Goal: Obtain resource: Obtain resource

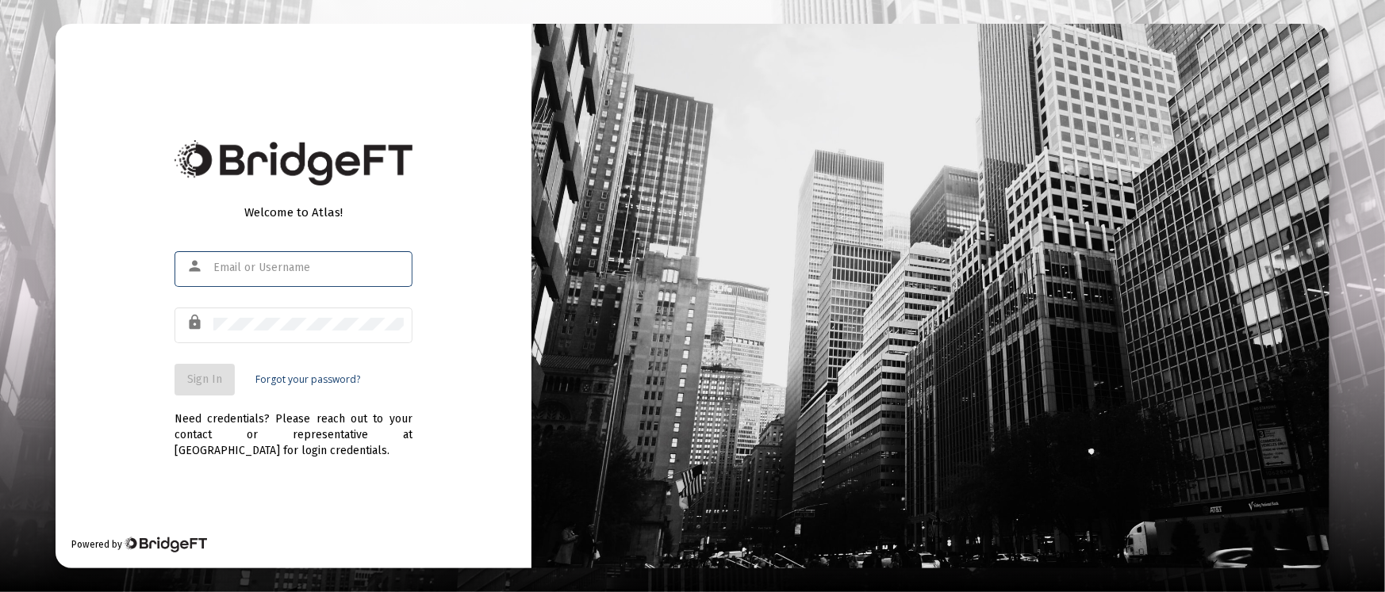
type input "[PERSON_NAME][EMAIL_ADDRESS][DOMAIN_NAME]"
click at [197, 371] on button "Sign In" at bounding box center [204, 380] width 60 height 32
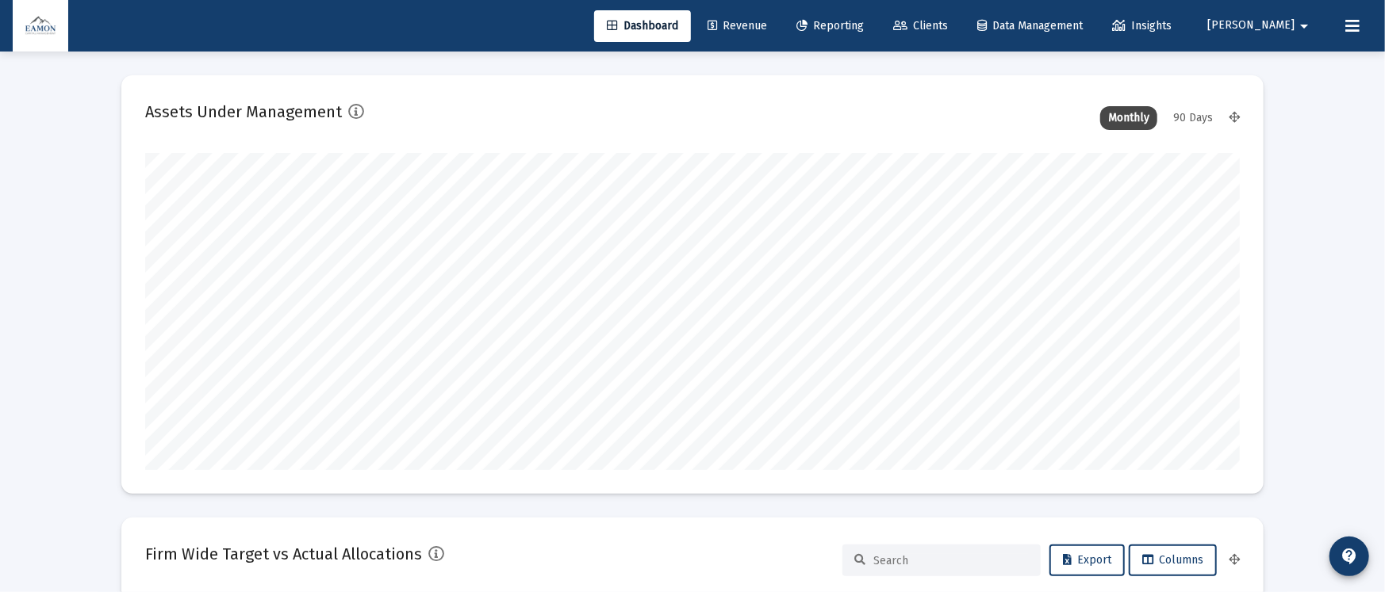
type input "[DATE]"
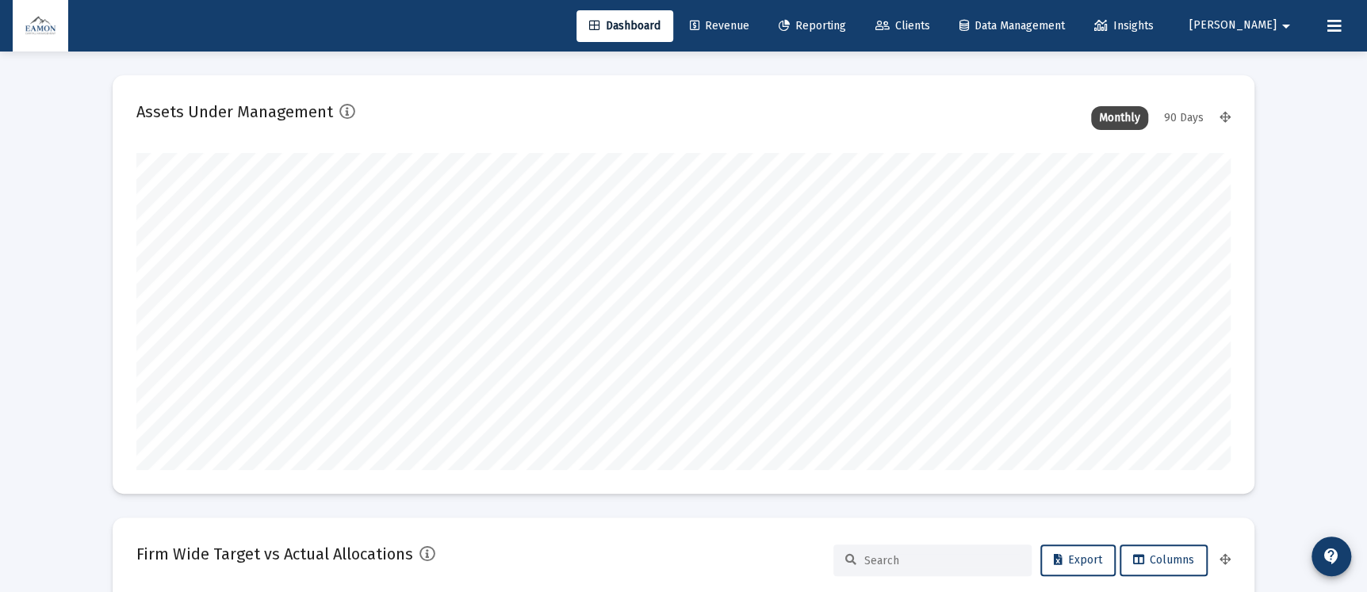
click at [846, 27] on span "Reporting" at bounding box center [812, 25] width 67 height 13
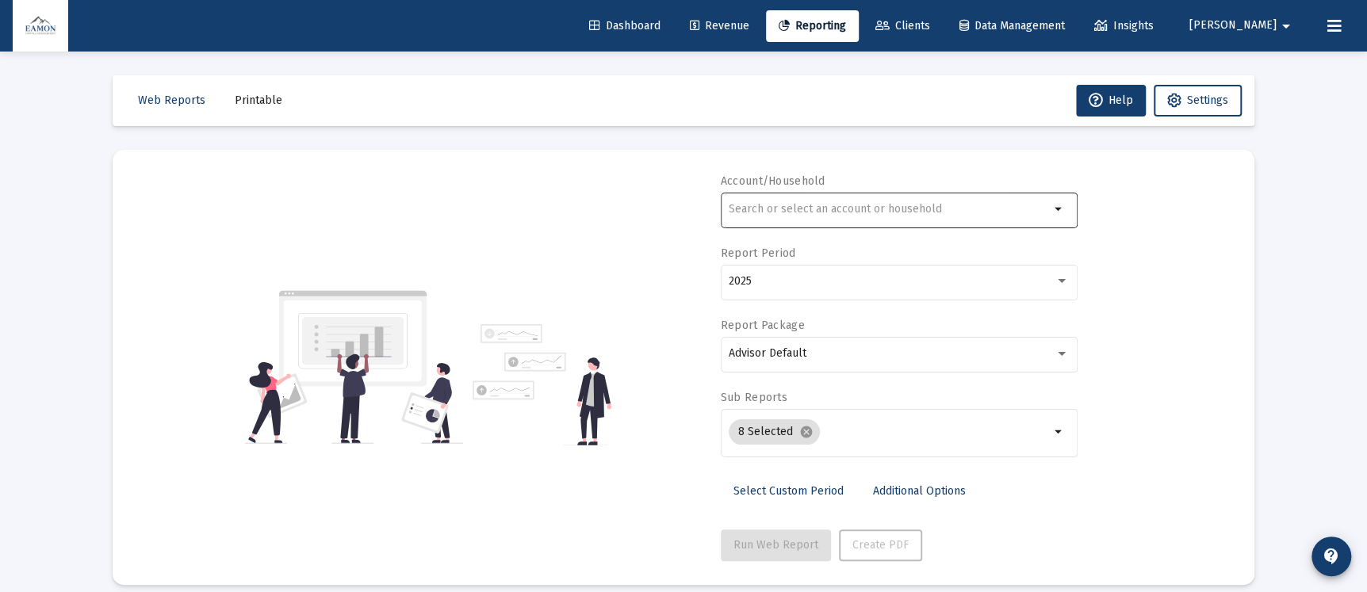
click at [874, 201] on div at bounding box center [889, 209] width 321 height 39
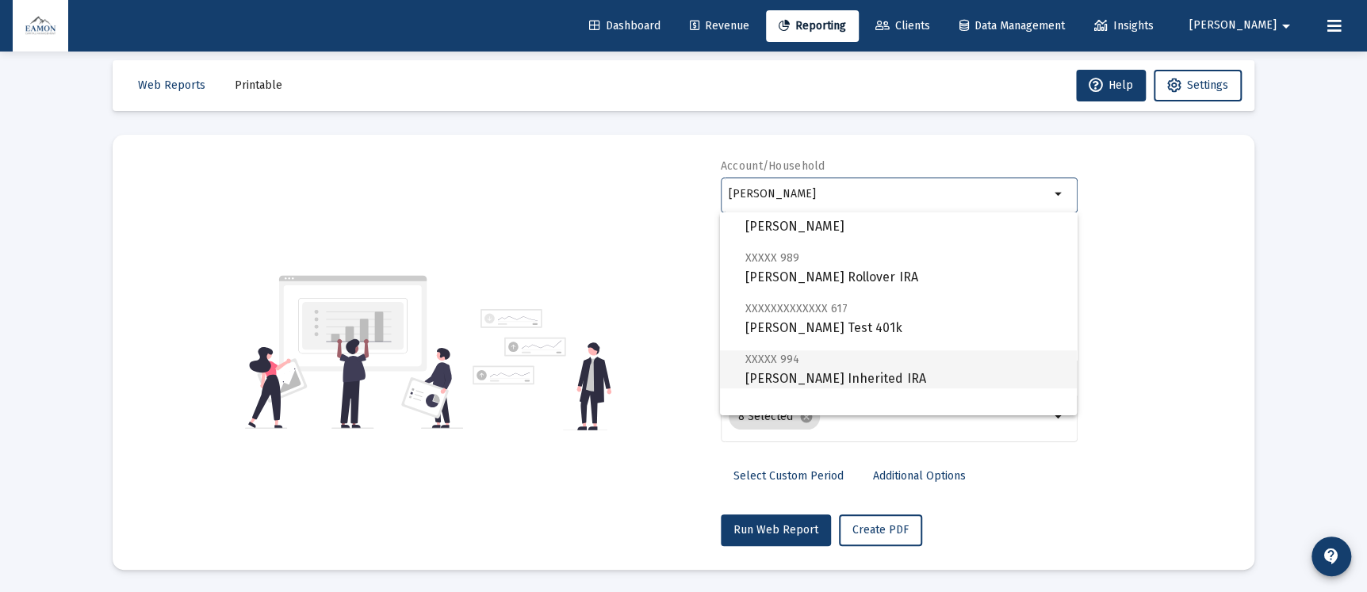
scroll to position [356, 0]
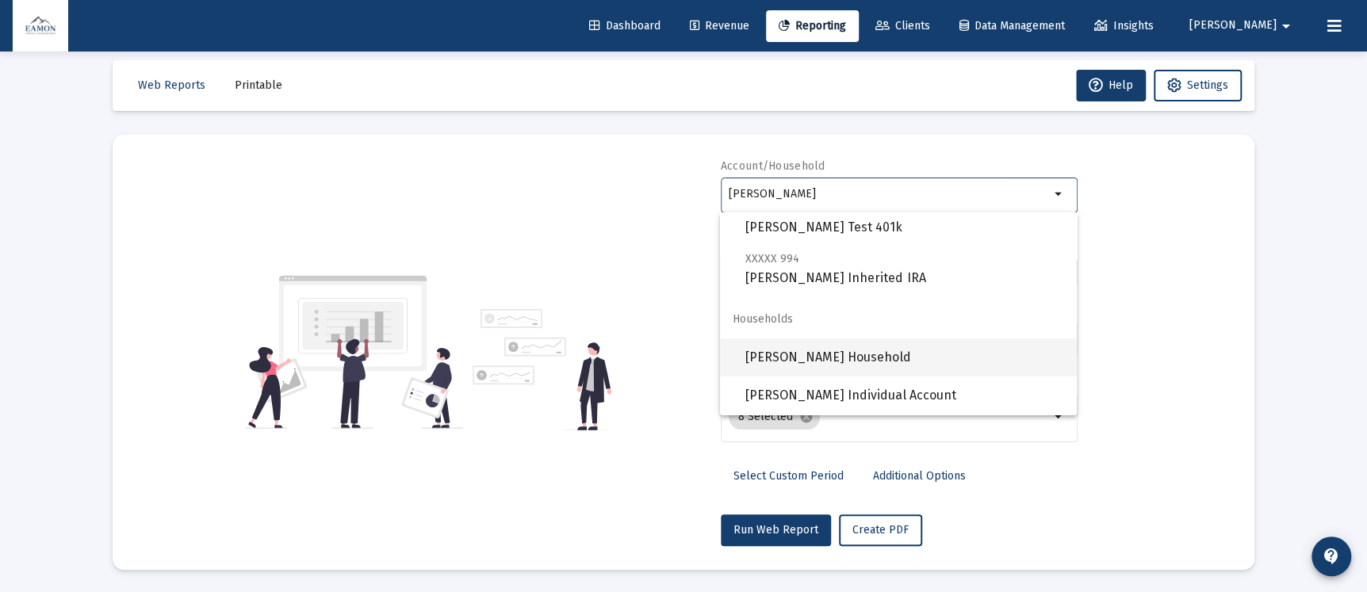
click at [813, 351] on span "[PERSON_NAME] Household" at bounding box center [904, 358] width 319 height 38
type input "[PERSON_NAME] Household"
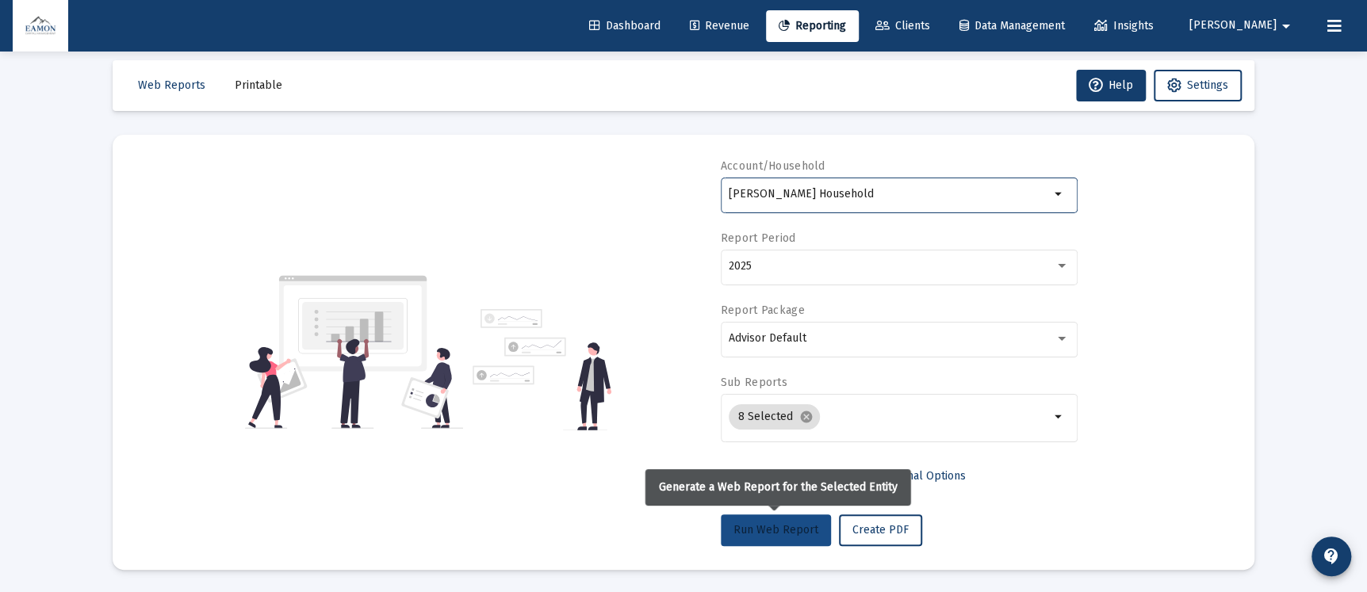
click at [753, 525] on span "Run Web Report" at bounding box center [776, 529] width 85 height 13
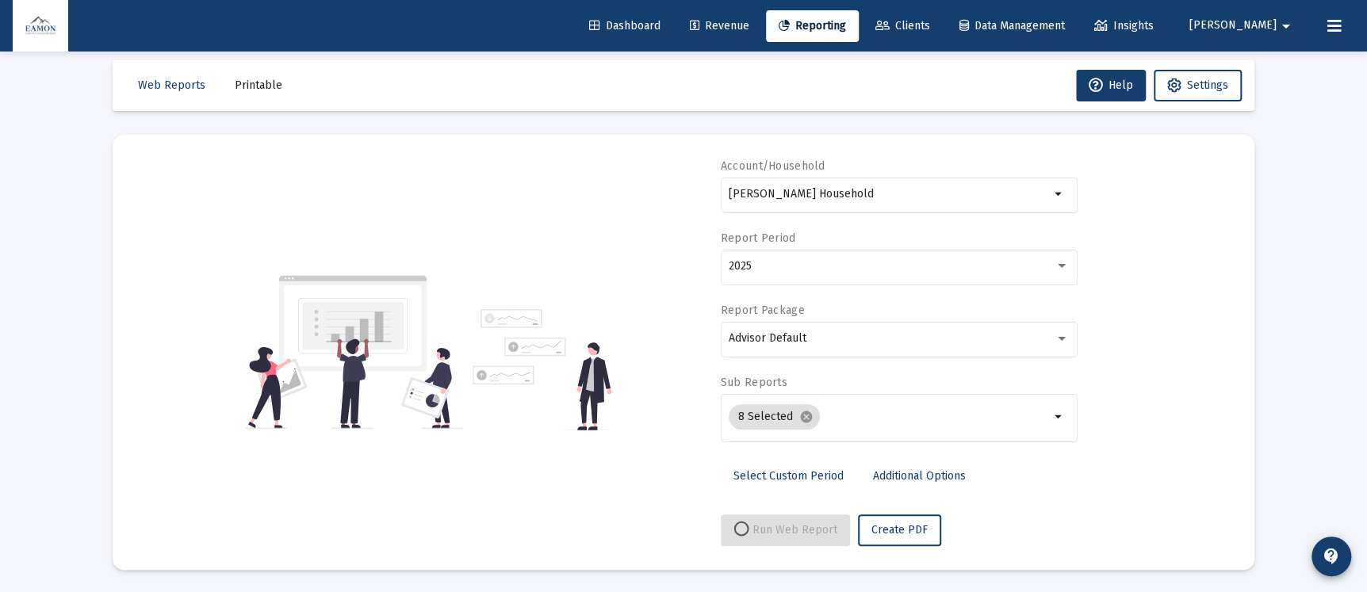
select select "View all"
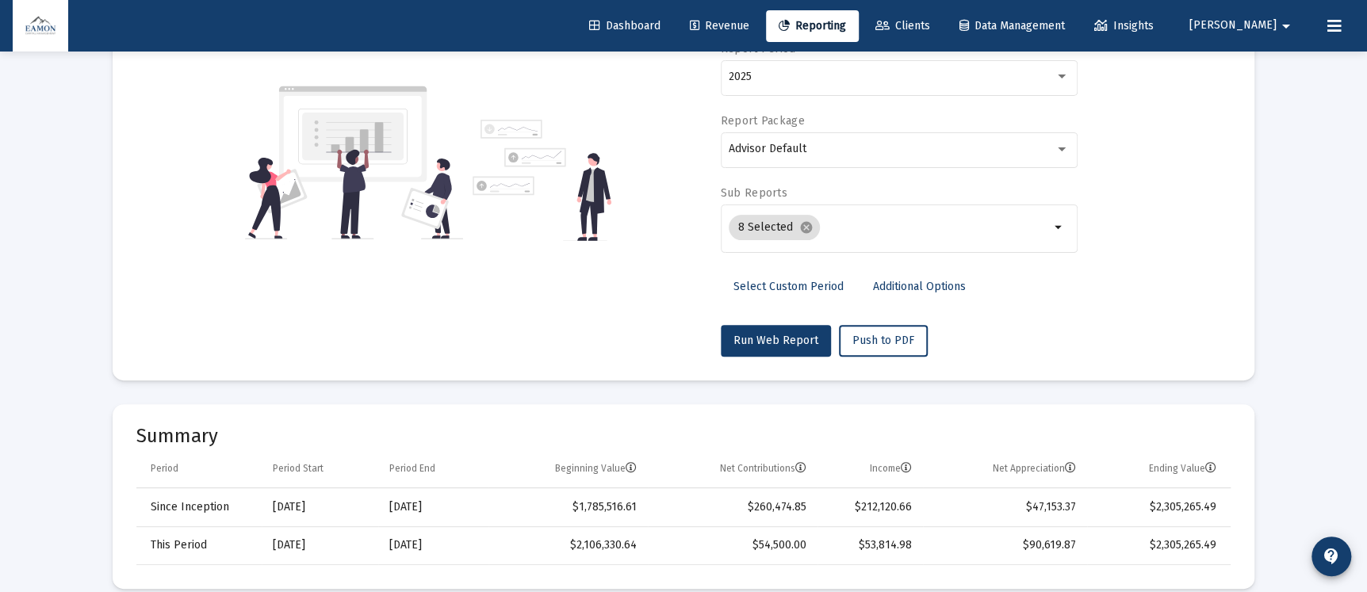
scroll to position [0, 0]
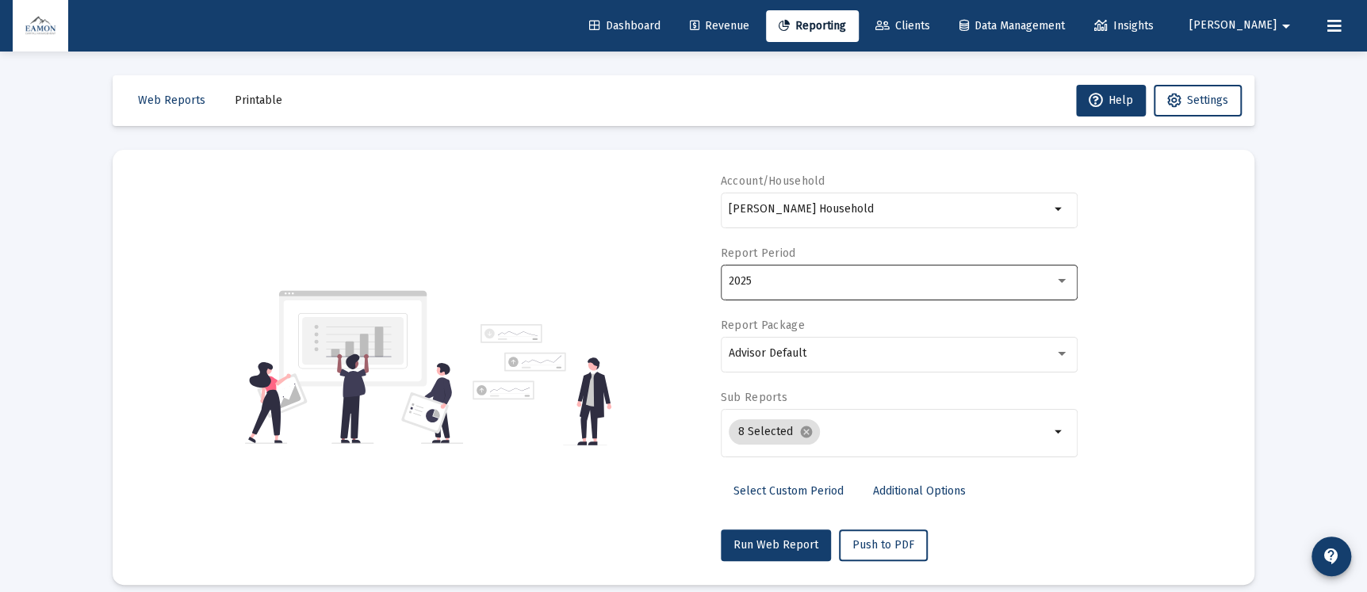
click at [840, 280] on div "2025" at bounding box center [892, 281] width 326 height 13
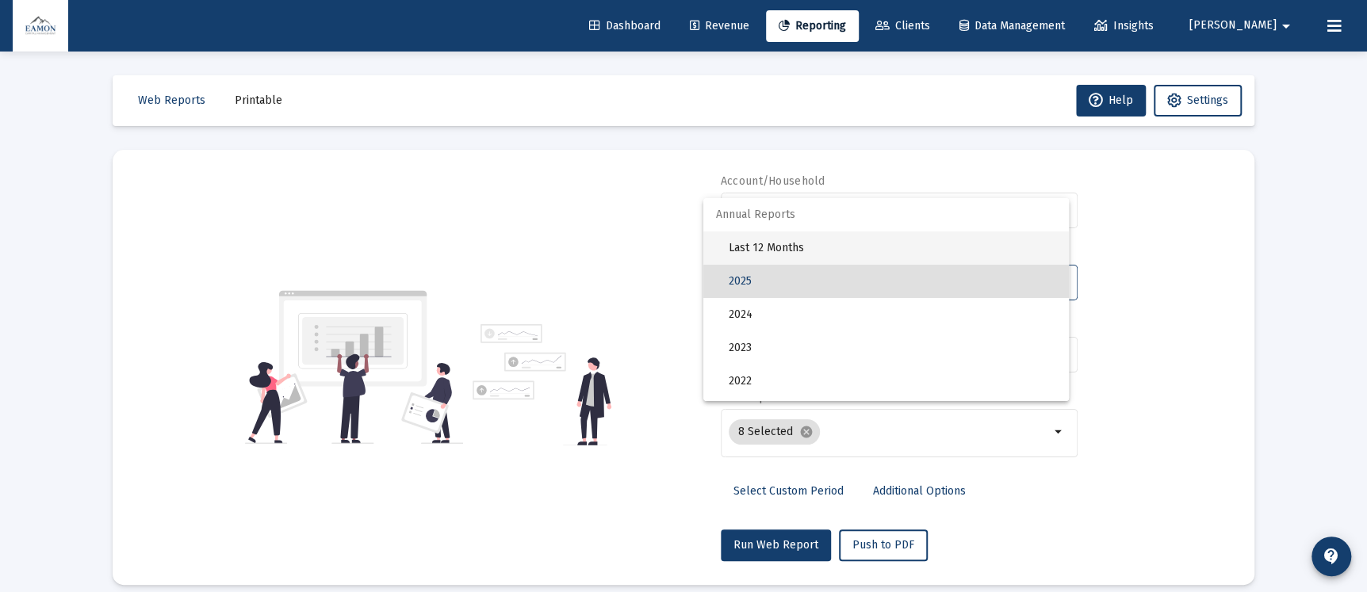
click at [792, 249] on span "Last 12 Months" at bounding box center [893, 248] width 328 height 33
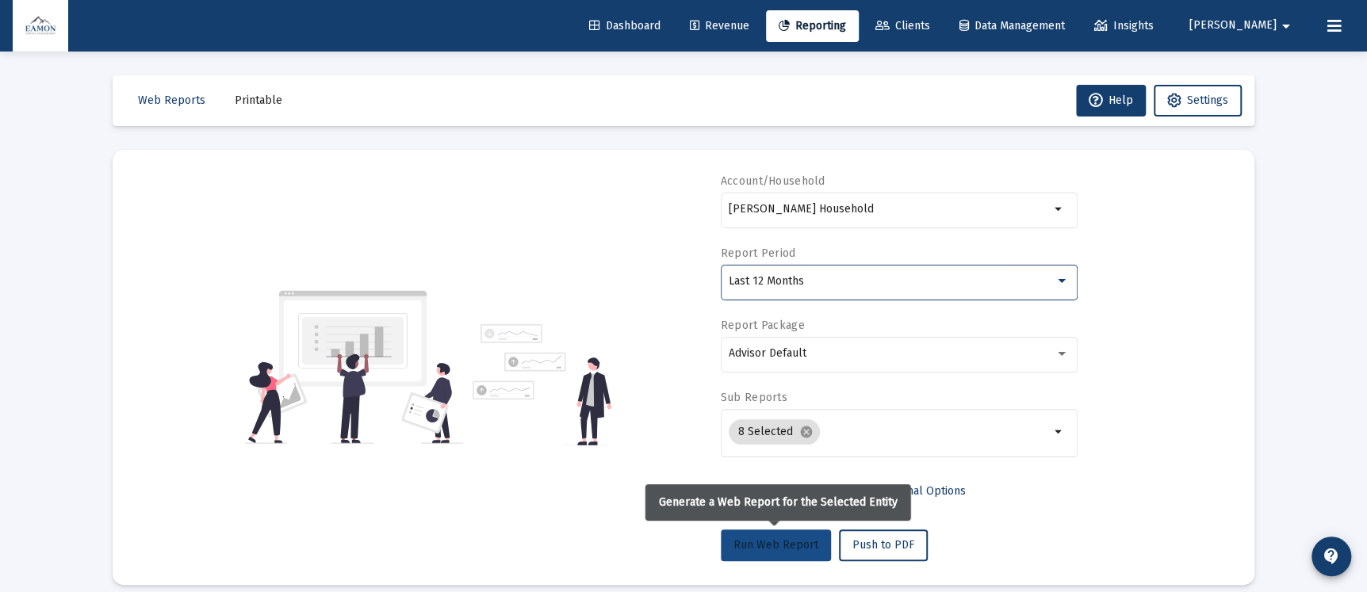
click at [786, 539] on span "Run Web Report" at bounding box center [776, 544] width 85 height 13
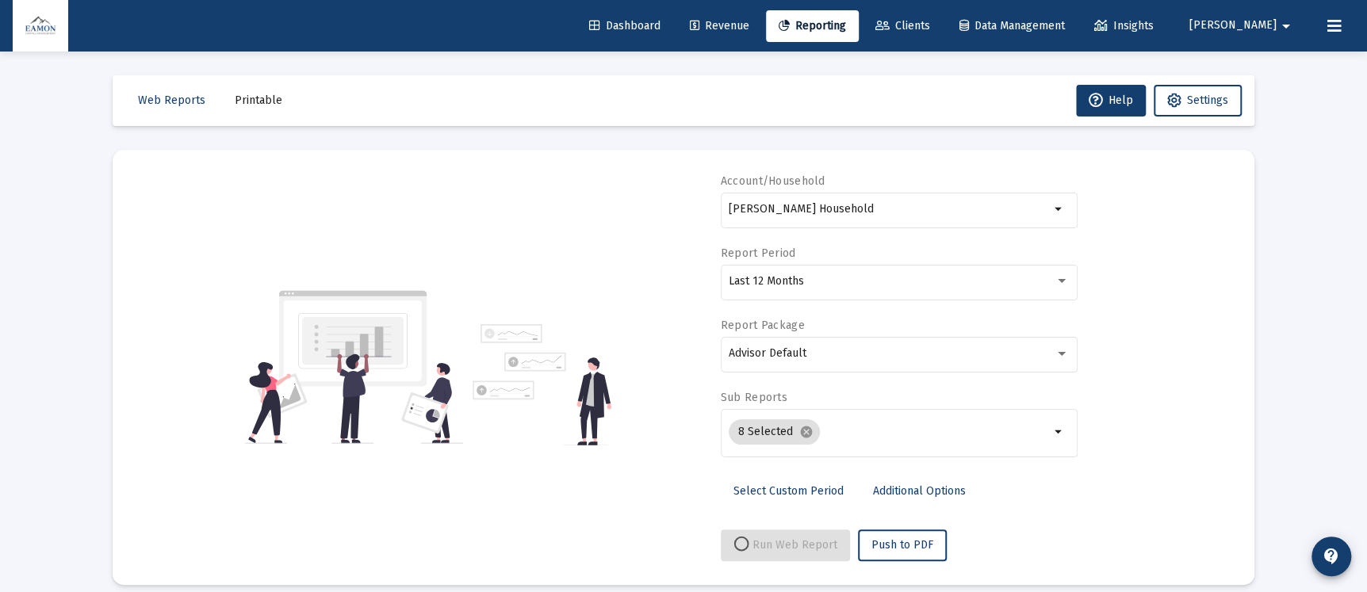
select select "View all"
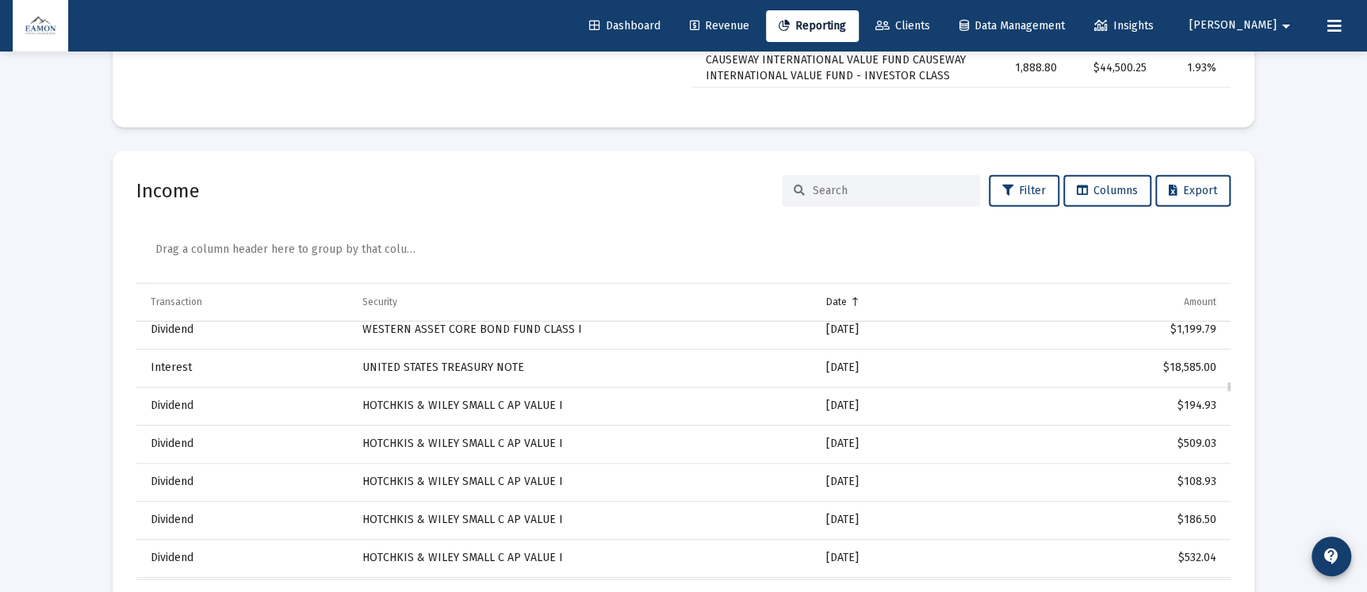
scroll to position [3589, 0]
click at [1221, 186] on button "Export" at bounding box center [1193, 191] width 75 height 32
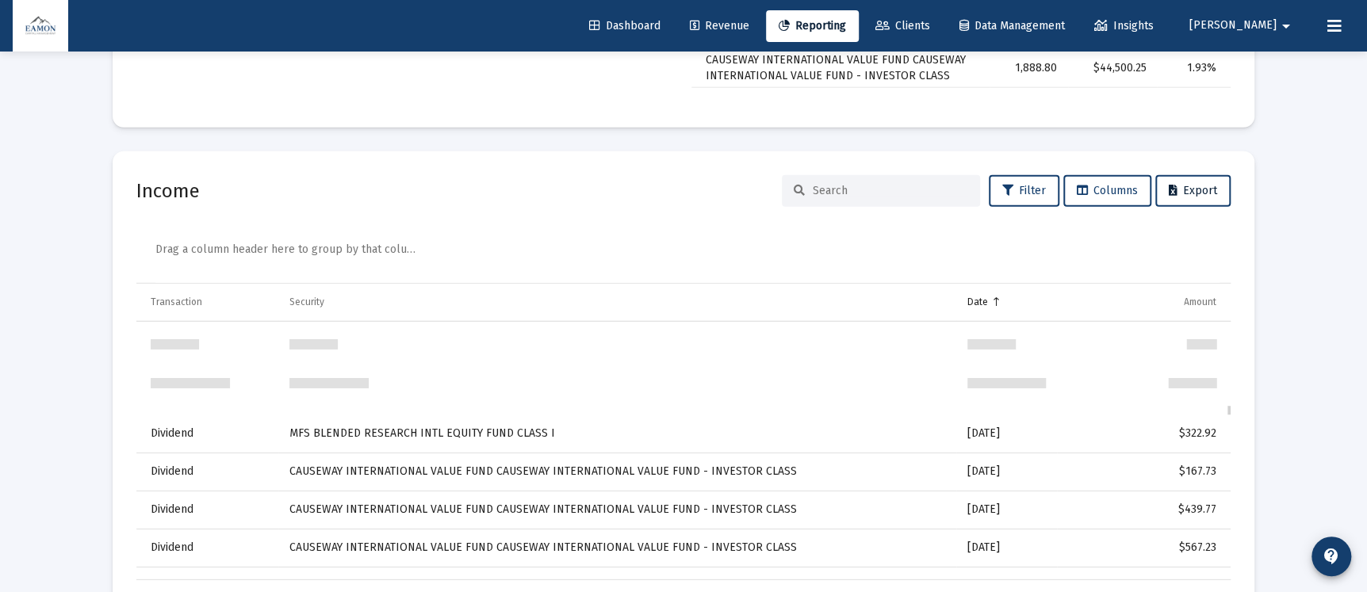
scroll to position [5219, 0]
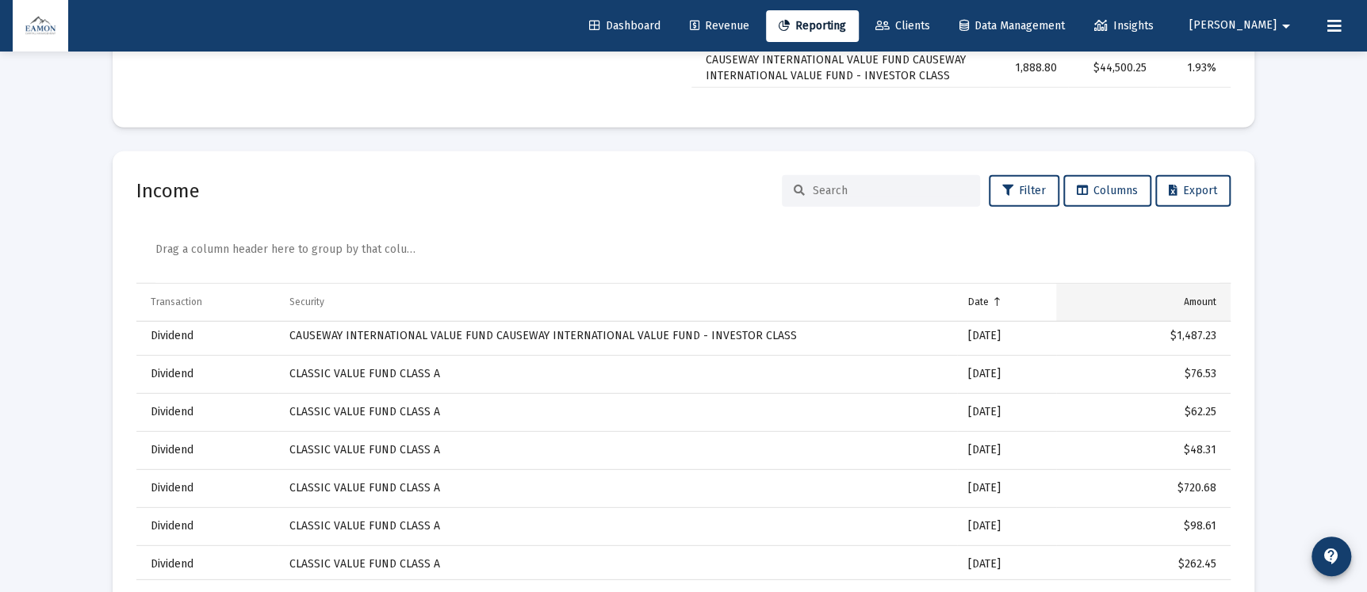
click at [1209, 305] on div "Amount" at bounding box center [1200, 302] width 33 height 13
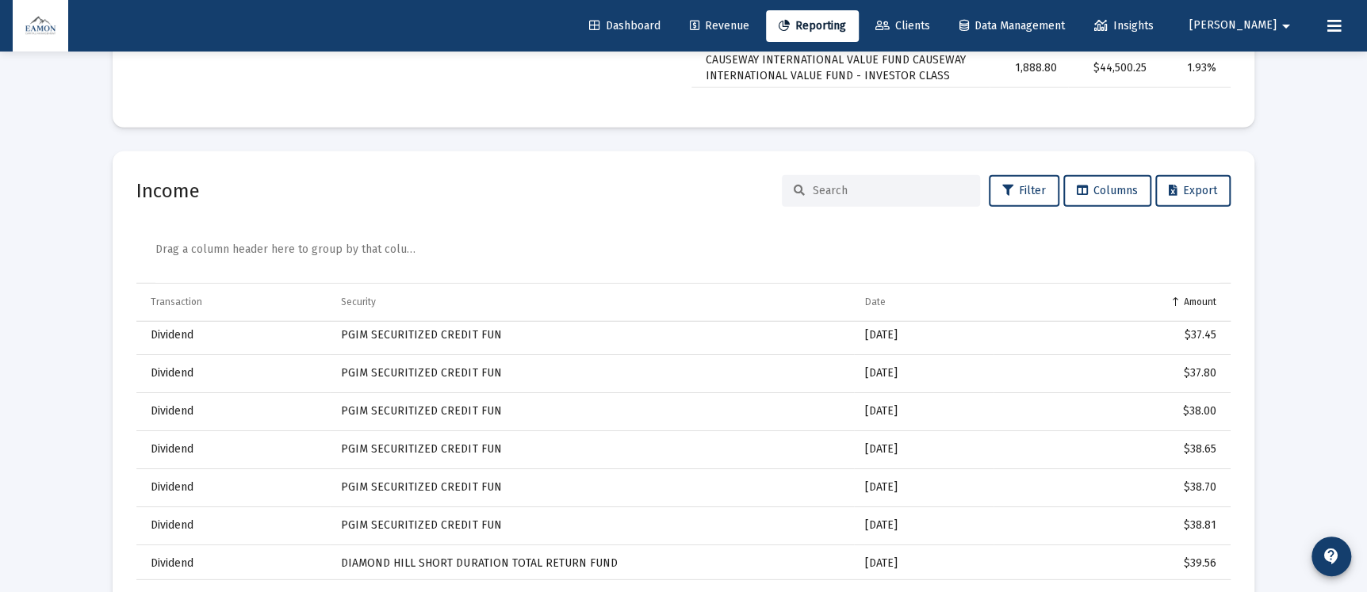
click at [1209, 305] on div "Amount" at bounding box center [1200, 302] width 33 height 13
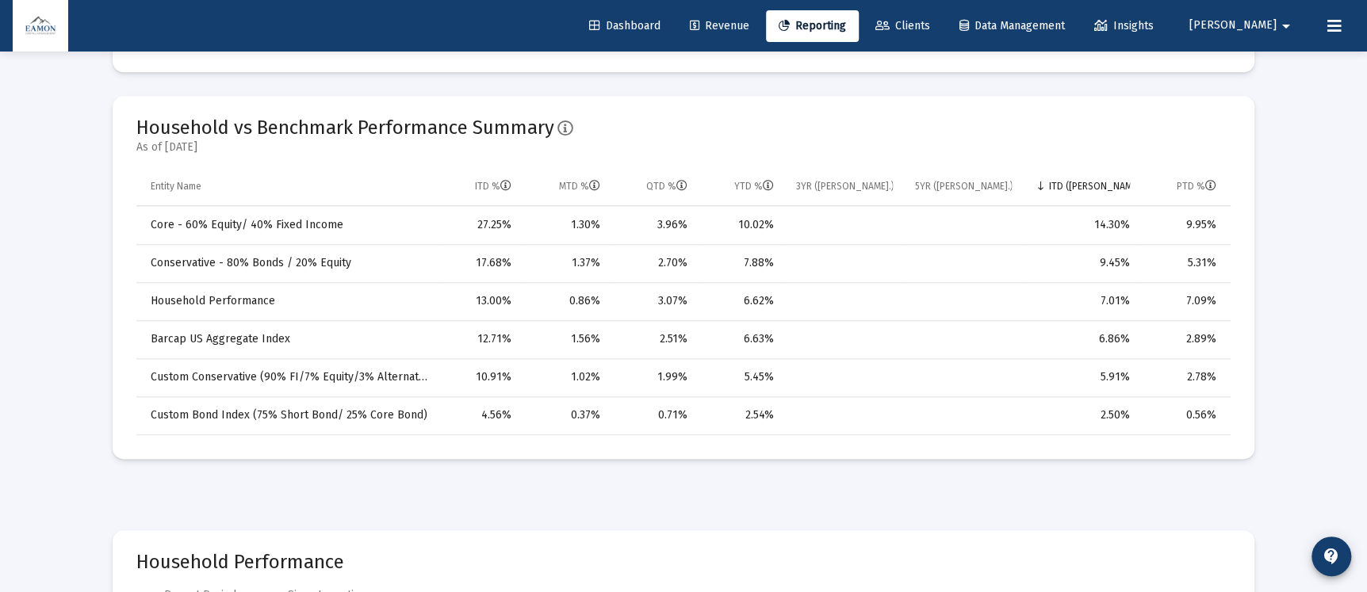
scroll to position [370, 0]
